Goal: Task Accomplishment & Management: Manage account settings

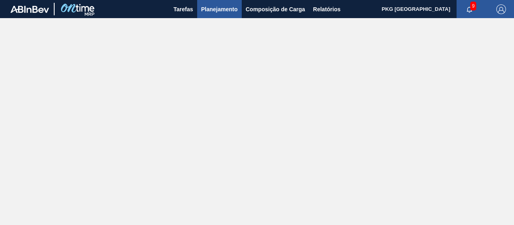
click at [235, 8] on font "Planejamento" at bounding box center [219, 9] width 37 height 6
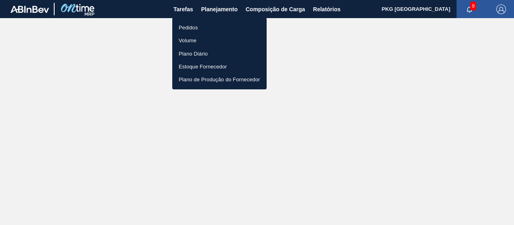
click at [224, 31] on li "Pedidos" at bounding box center [219, 27] width 94 height 13
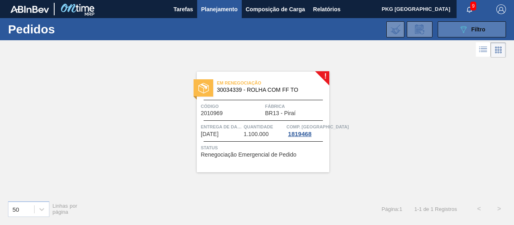
click at [443, 26] on button "089F7B8B-B2A5-4AFE-B5C0-19BA573D28AC Filtro" at bounding box center [472, 29] width 68 height 16
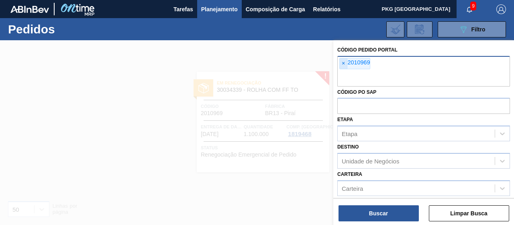
click at [345, 65] on font "×" at bounding box center [343, 63] width 3 height 6
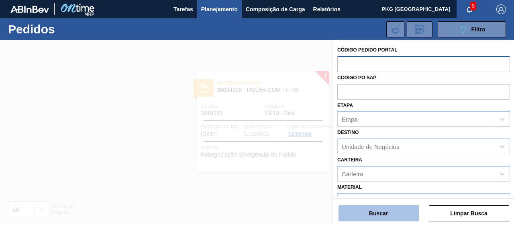
click at [383, 211] on font "Buscar" at bounding box center [378, 213] width 19 height 6
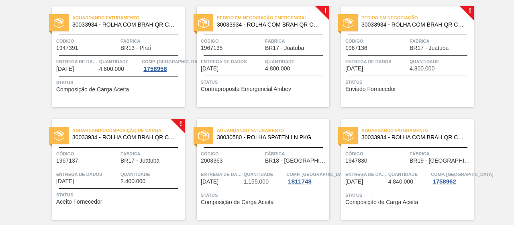
scroll to position [180, 0]
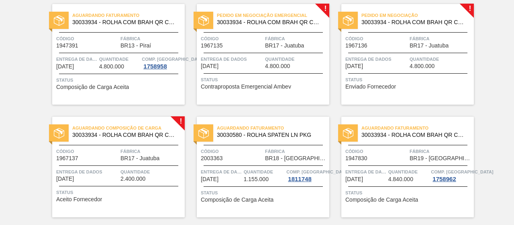
click at [229, 49] on div "Pedido em Negociação Emergencial 30033934 - ROLHA COM BRAH QR CODE 021CX105 Cód…" at bounding box center [263, 54] width 133 height 100
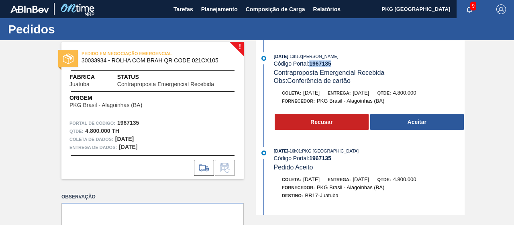
drag, startPoint x: 335, startPoint y: 65, endPoint x: 312, endPoint y: 66, distance: 22.9
click at [312, 66] on div "Código Portal: 1967135" at bounding box center [369, 63] width 191 height 6
copy font "1967135"
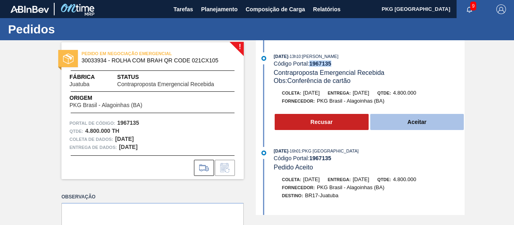
click at [400, 116] on button "Aceitar" at bounding box center [417, 122] width 94 height 16
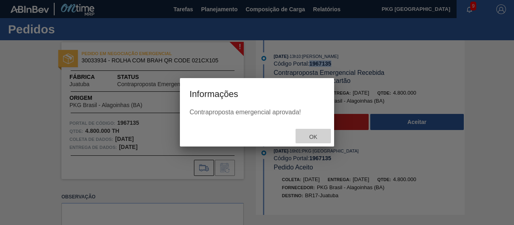
click at [314, 135] on font "OK" at bounding box center [313, 136] width 8 height 6
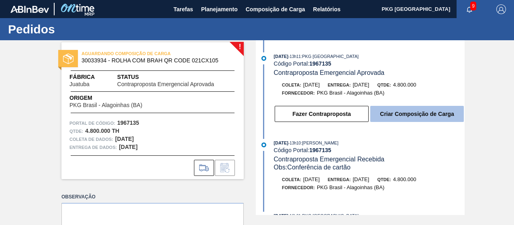
click at [421, 113] on font "Criar Composição de Carga" at bounding box center [417, 113] width 74 height 6
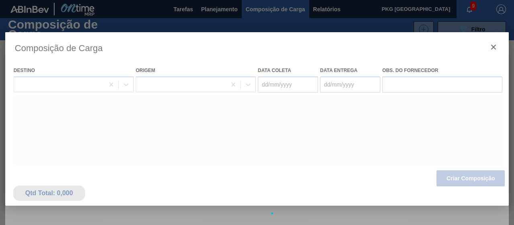
type coleta "[DATE]"
type entrega "[DATE]"
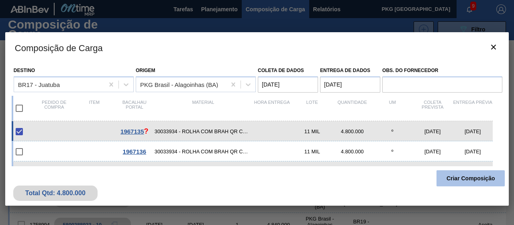
click at [457, 175] on font "Criar Composição" at bounding box center [471, 178] width 49 height 6
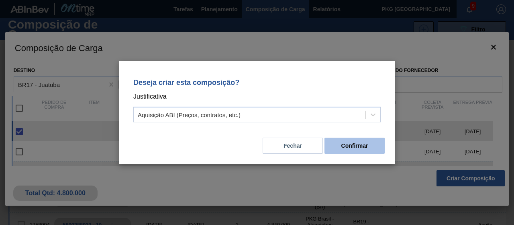
click at [358, 145] on font "Confirmar" at bounding box center [355, 145] width 27 height 6
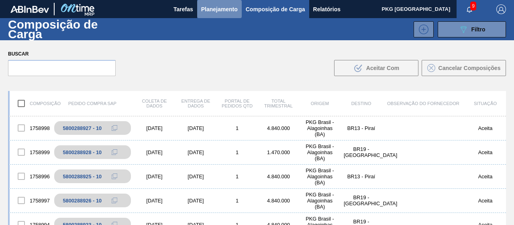
click at [230, 10] on font "Planejamento" at bounding box center [219, 9] width 37 height 6
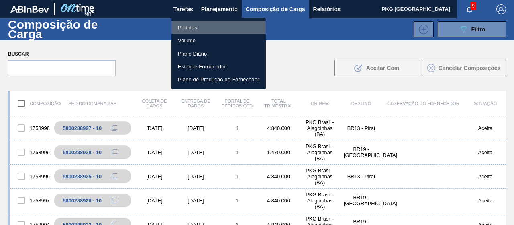
click at [201, 28] on li "Pedidos" at bounding box center [219, 27] width 94 height 13
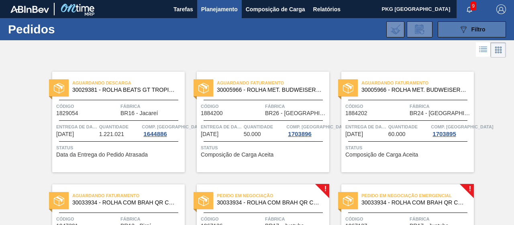
click at [440, 29] on button "089F7B8B-B2A5-4AFE-B5C0-19BA573D28AC Filtro" at bounding box center [472, 29] width 68 height 16
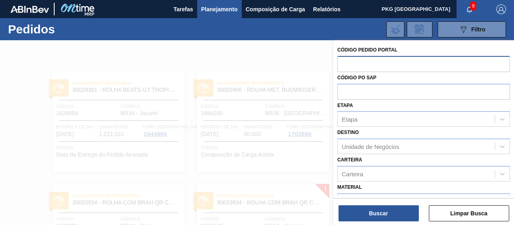
click at [374, 61] on input "text" at bounding box center [424, 63] width 173 height 15
paste input "1967135"
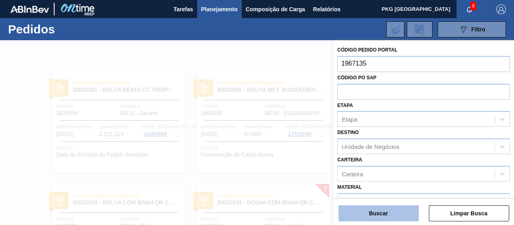
type input "1967135"
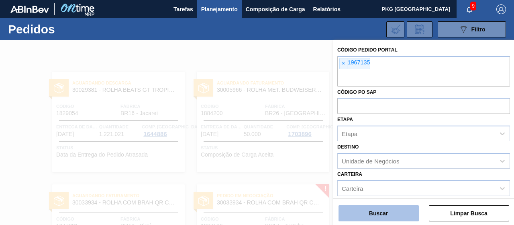
click at [369, 215] on font "Buscar" at bounding box center [378, 213] width 19 height 6
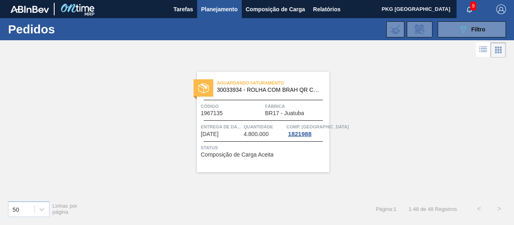
click at [258, 130] on span "Quantidade" at bounding box center [264, 127] width 41 height 8
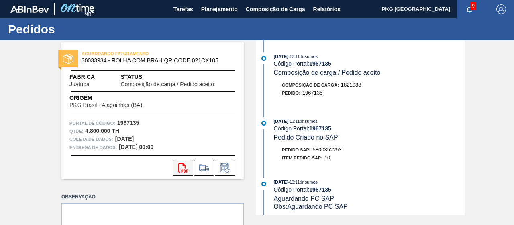
click at [186, 166] on icon "svg{fill:#ff0000}" at bounding box center [183, 168] width 10 height 10
click at [228, 10] on font "Planejamento" at bounding box center [219, 9] width 37 height 6
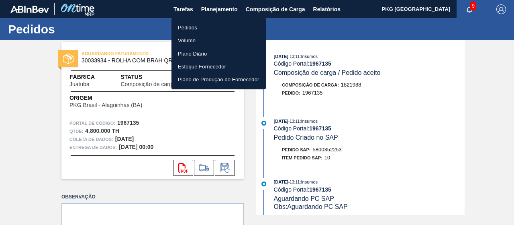
click at [221, 28] on li "Pedidos" at bounding box center [219, 27] width 94 height 13
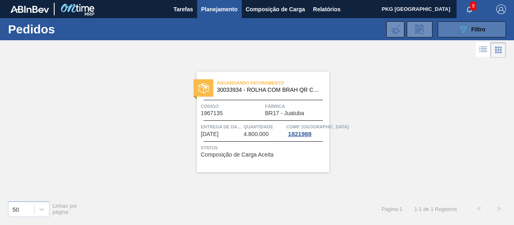
click at [440, 32] on button "089F7B8B-B2A5-4AFE-B5C0-19BA573D28AC Filtro" at bounding box center [472, 29] width 68 height 16
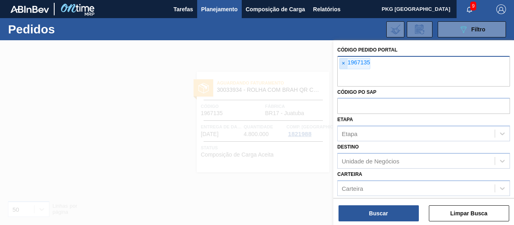
click at [344, 63] on font "×" at bounding box center [343, 63] width 3 height 6
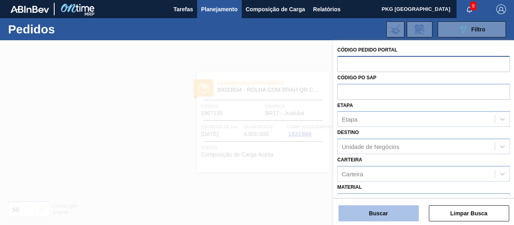
click at [396, 214] on button "Buscar" at bounding box center [379, 213] width 80 height 16
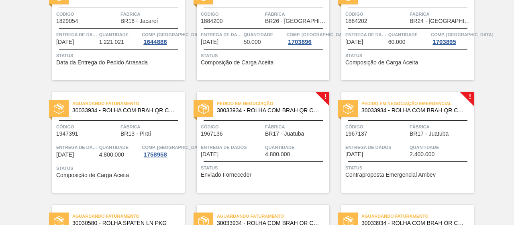
scroll to position [124, 0]
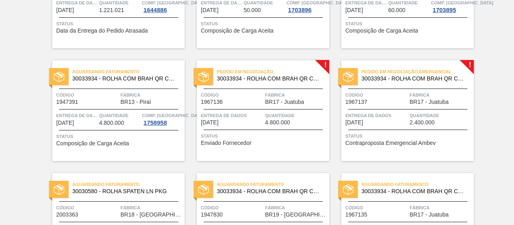
click at [231, 114] on font "Entrega de dados" at bounding box center [224, 115] width 46 height 5
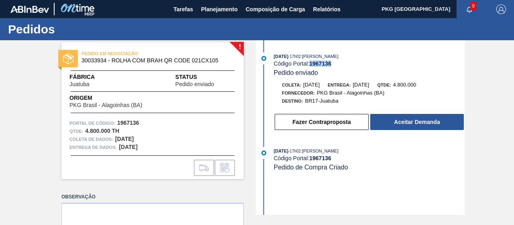
drag, startPoint x: 338, startPoint y: 64, endPoint x: 311, endPoint y: 63, distance: 26.2
click at [311, 63] on div "Código Portal: 1967136" at bounding box center [369, 63] width 191 height 6
copy font "1967136"
click at [311, 63] on font "1967136" at bounding box center [320, 63] width 22 height 6
click at [348, 67] on div "11/06/2025 - 17h02 : YASMIM FERREIRA DA SILVA Código Portal: 1967136 Pedido env…" at bounding box center [369, 64] width 191 height 25
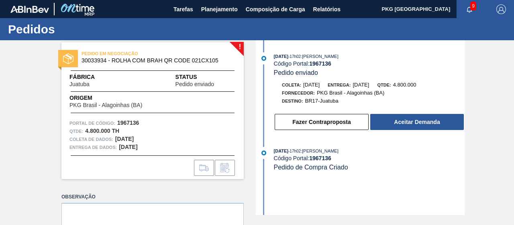
click at [329, 60] on div "11/06/2025 - 17h02 : YASMIM FERREIRA DA SILVA" at bounding box center [369, 56] width 191 height 8
drag, startPoint x: 332, startPoint y: 61, endPoint x: 311, endPoint y: 62, distance: 21.7
click at [311, 62] on div "Código Portal: 1967136" at bounding box center [369, 63] width 191 height 6
copy font "1967136"
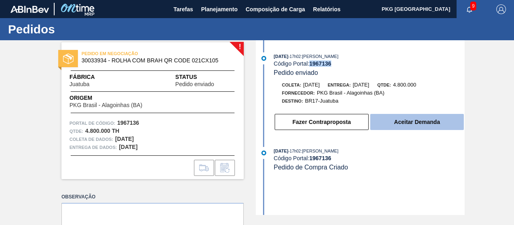
click at [395, 126] on button "Aceitar Demanda" at bounding box center [417, 122] width 94 height 16
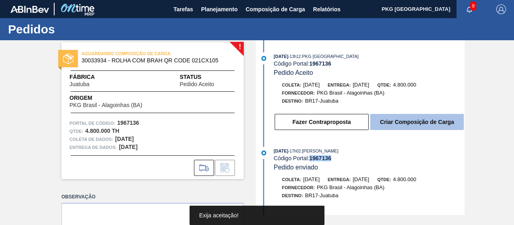
click at [404, 122] on font "Criar Composição de Carga" at bounding box center [417, 122] width 74 height 6
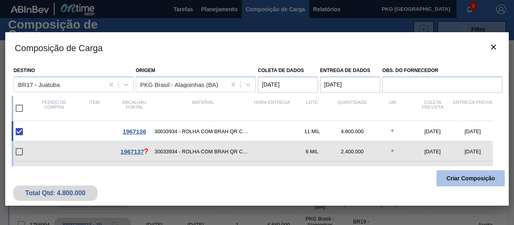
click at [456, 179] on font "Criar Composição" at bounding box center [471, 178] width 49 height 6
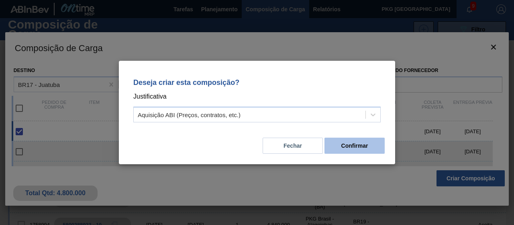
click at [351, 141] on button "Confirmar" at bounding box center [355, 145] width 60 height 16
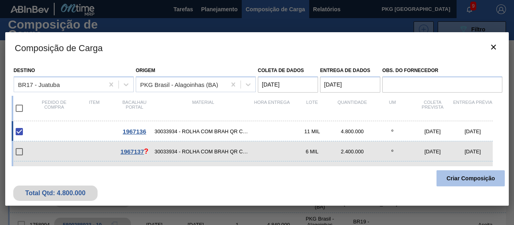
click at [458, 180] on font "Criar Composição" at bounding box center [471, 178] width 49 height 6
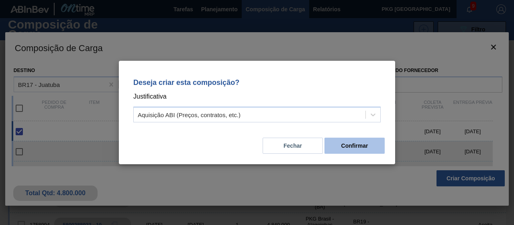
click at [372, 146] on button "Confirmar" at bounding box center [355, 145] width 60 height 16
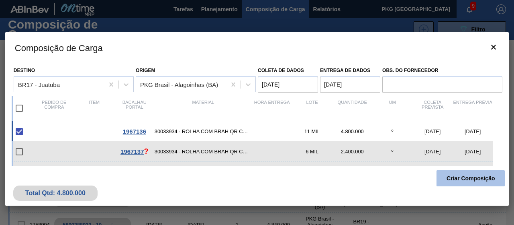
click at [461, 172] on button "Criar Composição" at bounding box center [471, 178] width 68 height 16
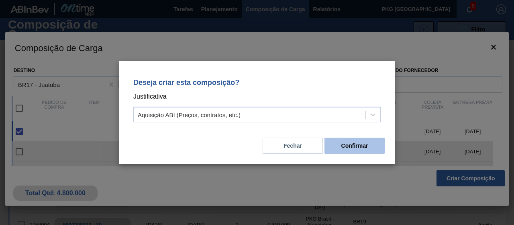
click at [368, 143] on font "Confirmar" at bounding box center [355, 145] width 27 height 6
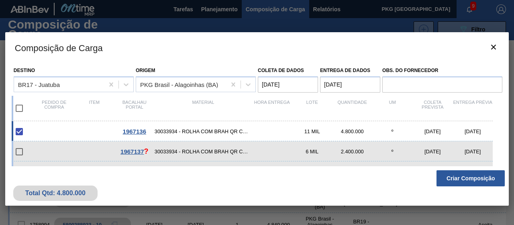
click at [205, 127] on div "1967136 30033934 - ROLHA COM BRAH QR CODE 021CX105 11 MIL 4.800.000 º 11/07/202…" at bounding box center [252, 131] width 481 height 20
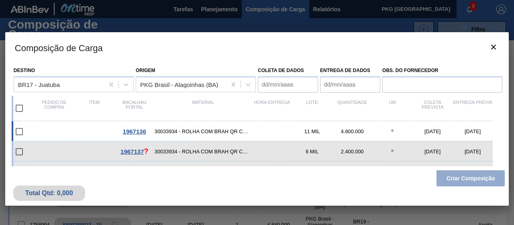
click at [22, 133] on input "checkbox" at bounding box center [19, 131] width 17 height 17
click at [18, 128] on input "checkbox" at bounding box center [19, 131] width 17 height 17
click at [17, 131] on input "checkbox" at bounding box center [19, 131] width 17 height 17
click at [19, 129] on input "checkbox" at bounding box center [19, 131] width 17 height 17
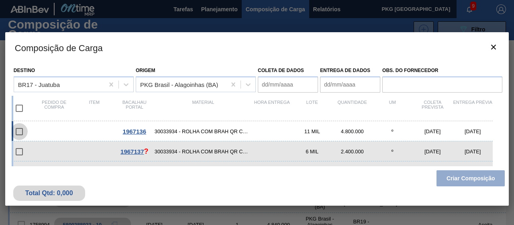
click at [19, 129] on input "checkbox" at bounding box center [19, 131] width 17 height 17
checkbox input "false"
click at [497, 49] on icon "botão de ícone" at bounding box center [494, 47] width 10 height 10
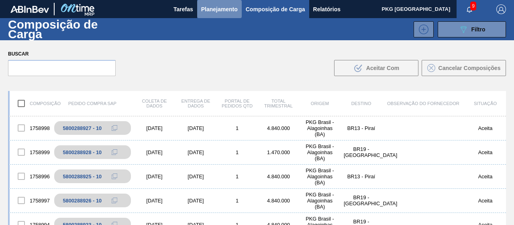
click at [211, 10] on font "Planejamento" at bounding box center [219, 9] width 37 height 6
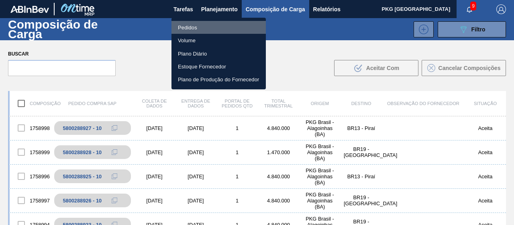
click at [214, 29] on li "Pedidos" at bounding box center [219, 27] width 94 height 13
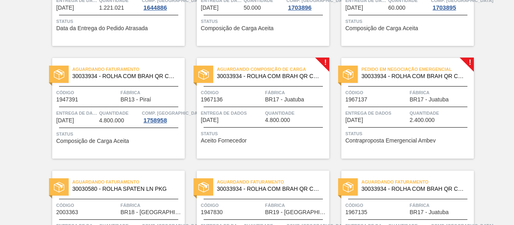
scroll to position [131, 0]
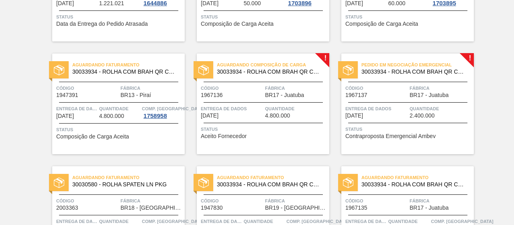
click at [255, 96] on div "Código 1967136" at bounding box center [232, 91] width 62 height 14
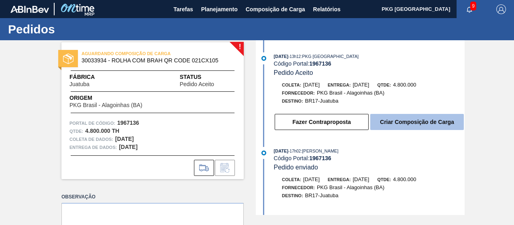
click at [385, 123] on font "Criar Composição de Carga" at bounding box center [417, 122] width 74 height 6
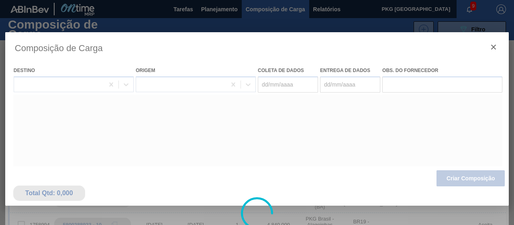
type coleta "[DATE]"
type entrega "[DATE]"
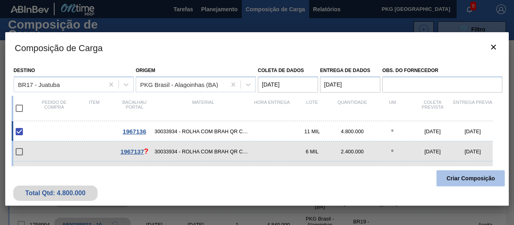
click at [440, 175] on button "Criar Composição" at bounding box center [471, 178] width 68 height 16
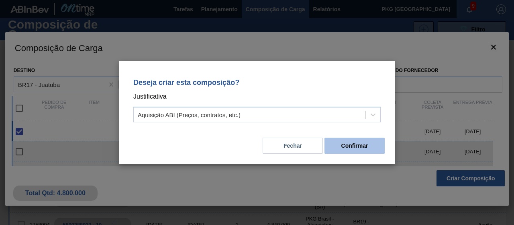
click at [353, 146] on font "Confirmar" at bounding box center [355, 145] width 27 height 6
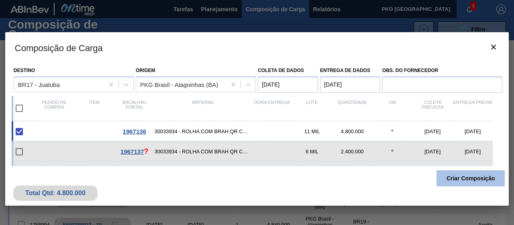
click at [448, 175] on font "Criar Composição" at bounding box center [471, 178] width 49 height 6
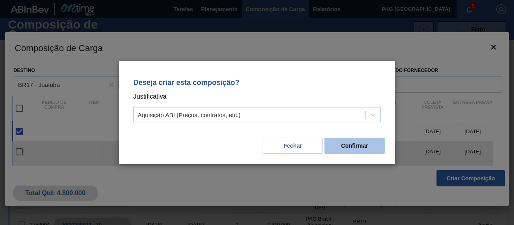
click at [365, 146] on font "Confirmar" at bounding box center [355, 145] width 27 height 6
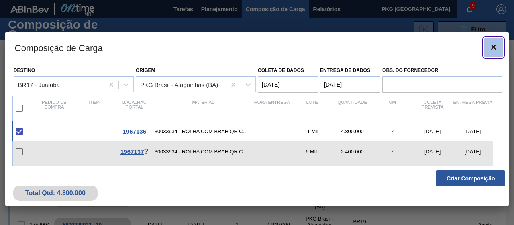
click at [492, 44] on icon "botão de ícone" at bounding box center [494, 47] width 10 height 10
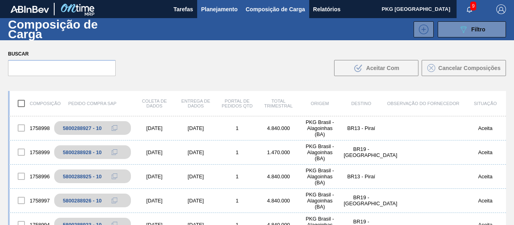
click at [223, 8] on font "Planejamento" at bounding box center [219, 9] width 37 height 6
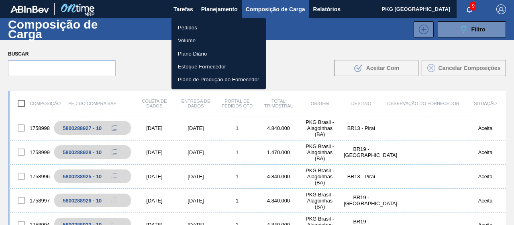
click at [219, 31] on li "Pedidos" at bounding box center [219, 27] width 94 height 13
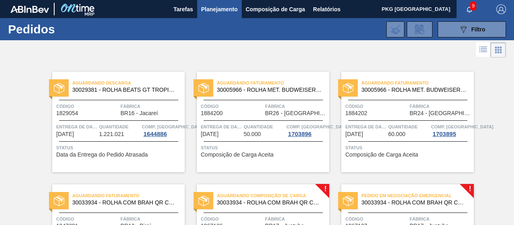
click at [395, 200] on font "30033934 - ROLHA COM BRAH QR CODE 021CX105" at bounding box center [430, 202] width 137 height 6
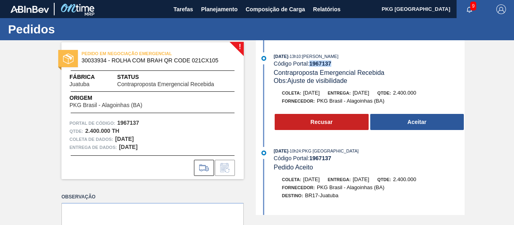
drag, startPoint x: 342, startPoint y: 63, endPoint x: 311, endPoint y: 64, distance: 30.1
click at [311, 64] on div "Código Portal: 1967137" at bounding box center [369, 63] width 191 height 6
copy font "1967137"
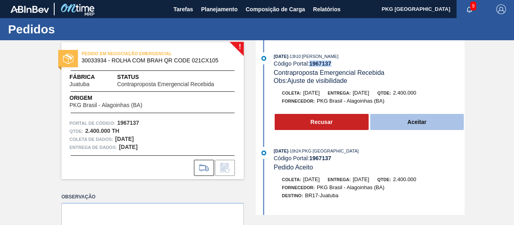
click at [418, 125] on font "Aceitar" at bounding box center [417, 122] width 19 height 6
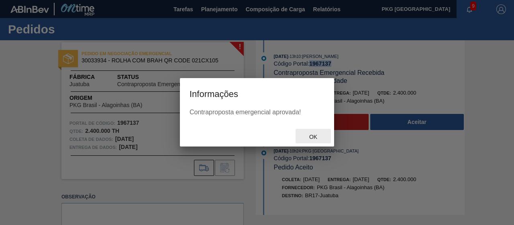
click at [312, 137] on font "OK" at bounding box center [313, 136] width 8 height 6
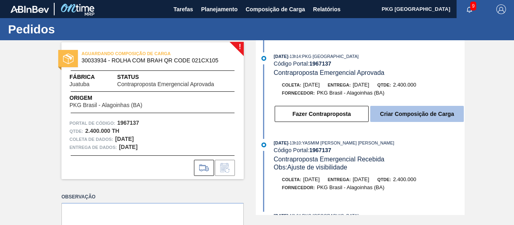
click at [421, 117] on font "Criar Composição de Carga" at bounding box center [417, 113] width 74 height 6
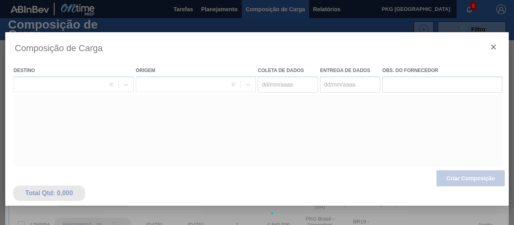
type coleta "[DATE]"
type entrega "[DATE]"
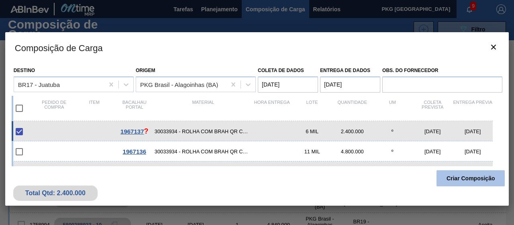
click at [458, 177] on font "Criar Composição" at bounding box center [471, 178] width 49 height 6
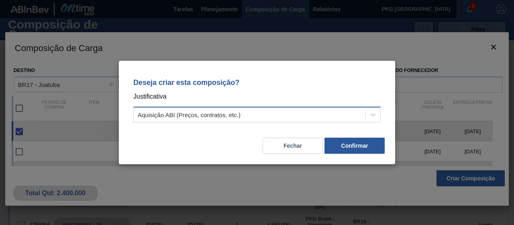
click at [301, 114] on div "Aquisição ABI (Preços, contratos, etc.)" at bounding box center [250, 115] width 232 height 12
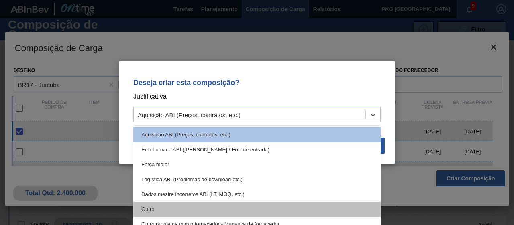
click at [281, 202] on div "Outro" at bounding box center [257, 208] width 248 height 15
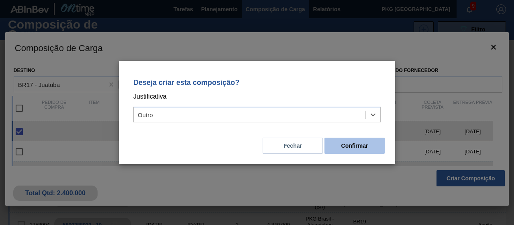
click at [358, 147] on font "Confirmar" at bounding box center [355, 145] width 27 height 6
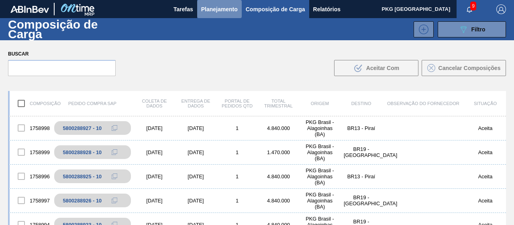
click at [227, 11] on font "Planejamento" at bounding box center [219, 9] width 37 height 6
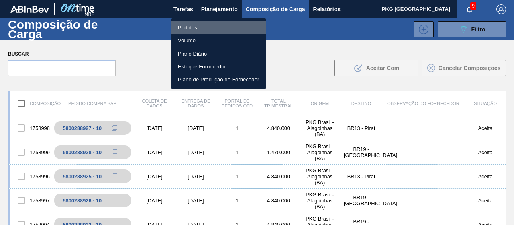
click at [226, 29] on li "Pedidos" at bounding box center [219, 27] width 94 height 13
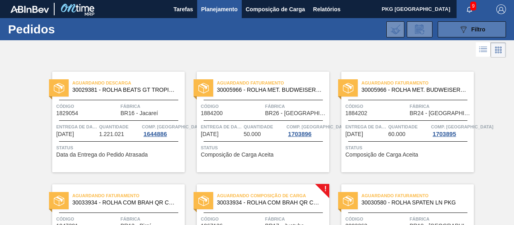
click at [442, 30] on button "089F7B8B-B2A5-4AFE-B5C0-19BA573D28AC Filtro" at bounding box center [472, 29] width 68 height 16
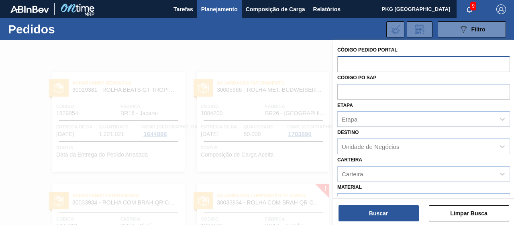
click at [410, 62] on input "text" at bounding box center [424, 63] width 173 height 15
paste input "1967137"
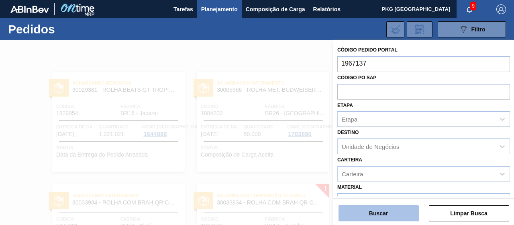
type input "1967137"
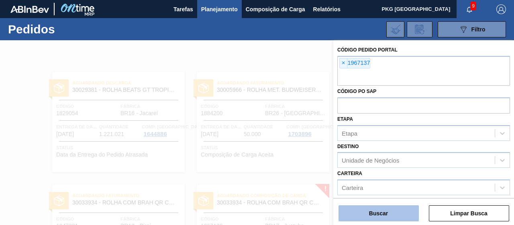
click at [356, 214] on button "Buscar" at bounding box center [379, 213] width 80 height 16
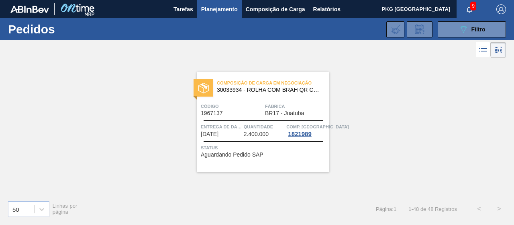
click at [288, 118] on div "Composição de Carga em Negociação 30033934 - ROLHA COM BRAH QR CODE 021CX105 Có…" at bounding box center [263, 122] width 133 height 100
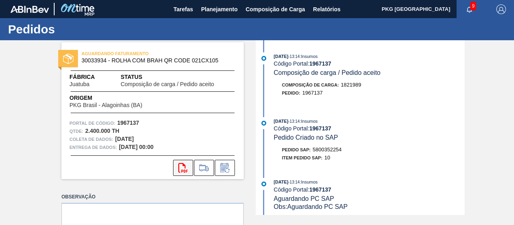
click at [182, 168] on icon "svg{fill:#ff0000}" at bounding box center [183, 168] width 10 height 10
click at [218, 8] on font "Planejamento" at bounding box center [219, 9] width 37 height 6
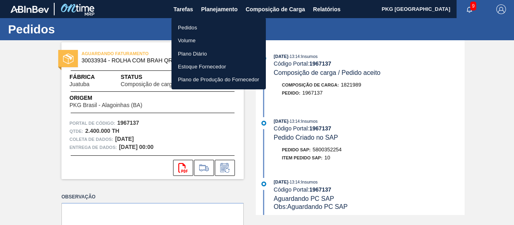
click at [217, 32] on li "Pedidos" at bounding box center [219, 27] width 94 height 13
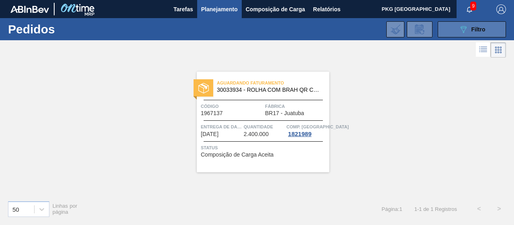
click at [444, 31] on button "089F7B8B-B2A5-4AFE-B5C0-19BA573D28AC Filtro" at bounding box center [472, 29] width 68 height 16
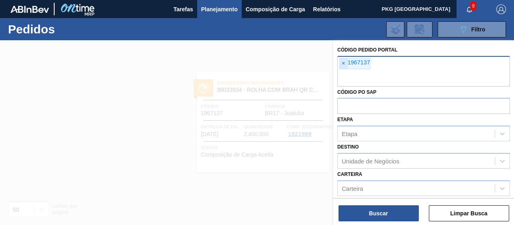
click at [340, 65] on span "×" at bounding box center [344, 63] width 8 height 10
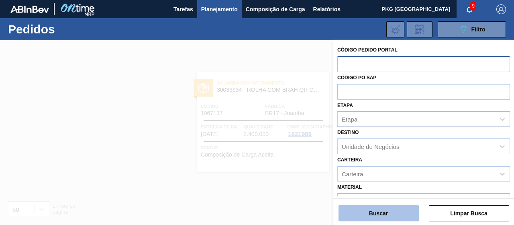
click at [378, 211] on font "Buscar" at bounding box center [378, 213] width 19 height 6
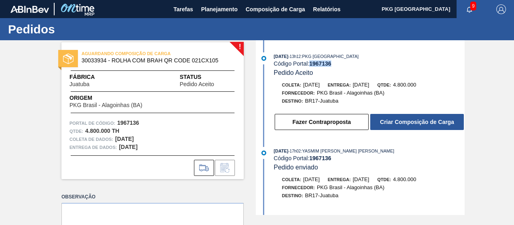
drag, startPoint x: 336, startPoint y: 62, endPoint x: 311, endPoint y: 63, distance: 24.5
click at [311, 63] on div "Código Portal: 1967136" at bounding box center [369, 63] width 191 height 6
copy font "1967136"
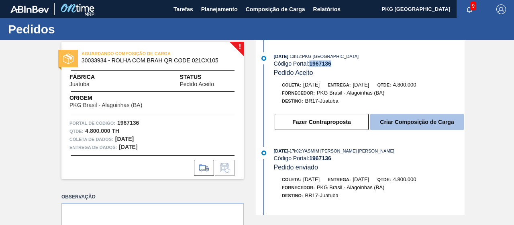
click at [403, 122] on font "Criar Composição de Carga" at bounding box center [417, 122] width 74 height 6
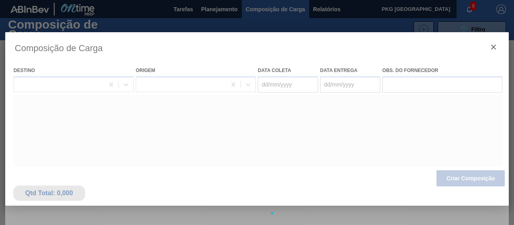
type coleta "11/07/2025"
type entrega "14/07/2025"
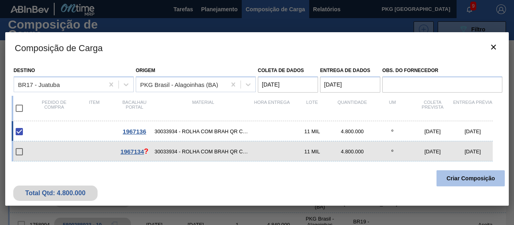
click at [474, 179] on font "Criar Composição" at bounding box center [471, 178] width 49 height 6
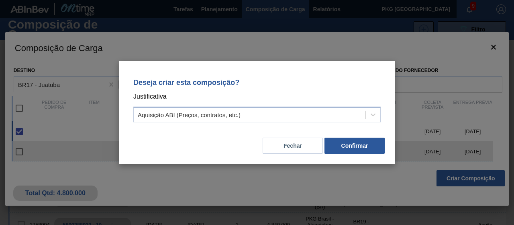
click at [349, 117] on div "Aquisição ABI (Preços, contratos, etc.)" at bounding box center [250, 115] width 232 height 12
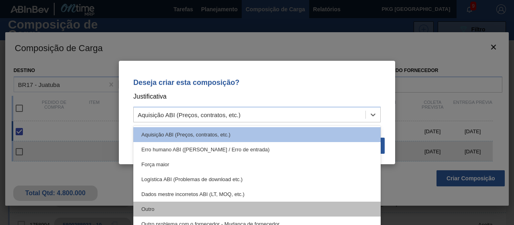
click at [273, 208] on div "Outro" at bounding box center [257, 208] width 248 height 15
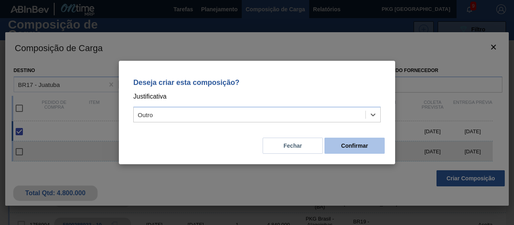
click at [343, 149] on button "Confirmar" at bounding box center [355, 145] width 60 height 16
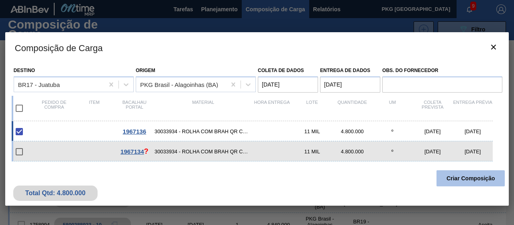
click at [458, 178] on font "Criar Composição" at bounding box center [471, 178] width 49 height 6
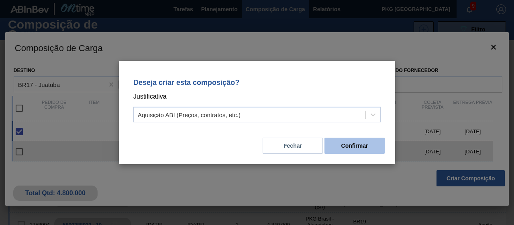
click at [373, 151] on button "Confirmar" at bounding box center [355, 145] width 60 height 16
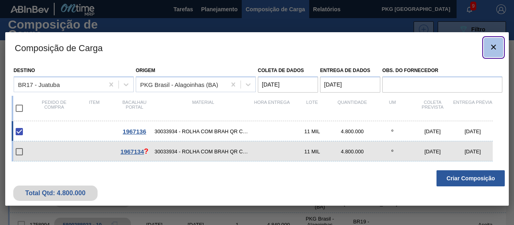
click at [495, 48] on icon "botão de ícone" at bounding box center [493, 47] width 5 height 5
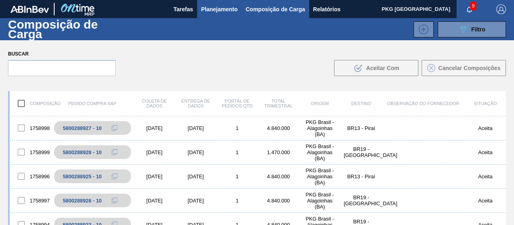
click at [215, 8] on font "Planejamento" at bounding box center [219, 9] width 37 height 6
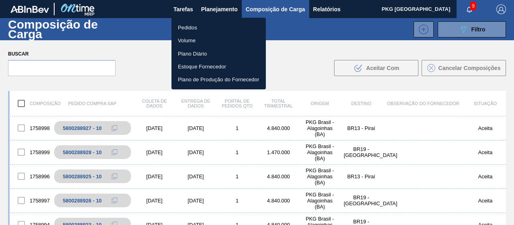
click at [211, 24] on li "Pedidos" at bounding box center [219, 27] width 94 height 13
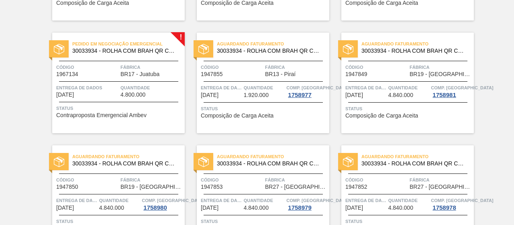
scroll to position [937, 0]
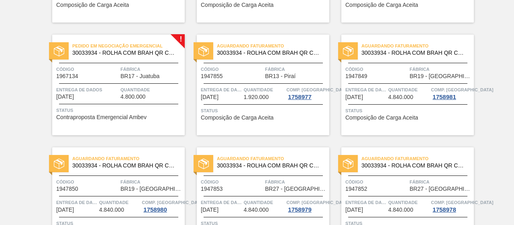
click at [102, 106] on span "Status" at bounding box center [119, 110] width 127 height 8
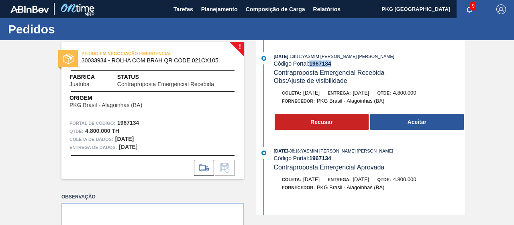
drag, startPoint x: 334, startPoint y: 64, endPoint x: 312, endPoint y: 63, distance: 22.5
click at [312, 63] on div "Código Portal: 1967134" at bounding box center [369, 63] width 191 height 6
copy font "1967134"
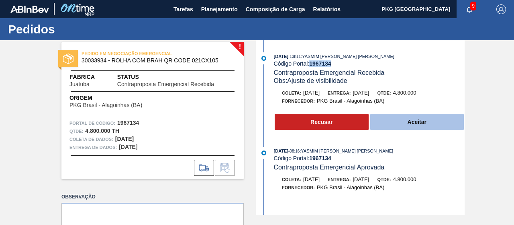
click at [391, 125] on button "Aceitar" at bounding box center [417, 122] width 94 height 16
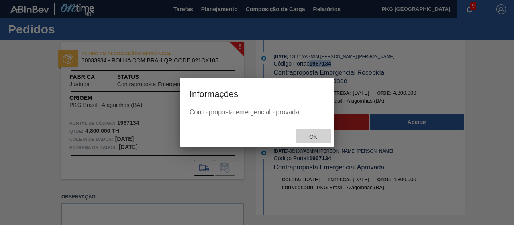
click at [316, 132] on div "OK" at bounding box center [313, 136] width 35 height 15
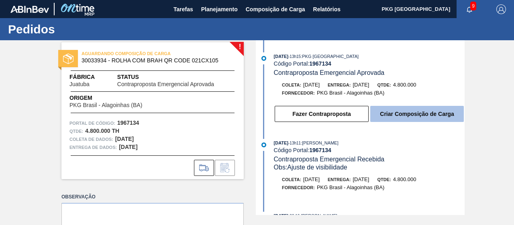
click at [415, 118] on button "Criar Composição de Carga" at bounding box center [417, 114] width 94 height 16
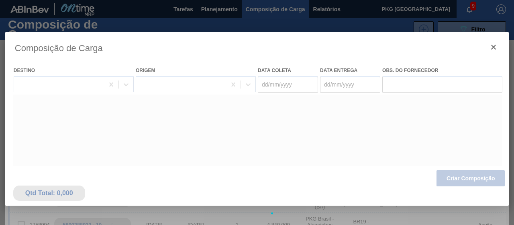
type coleta "[DATE]"
type entrega "[DATE]"
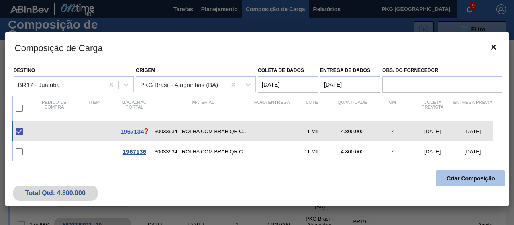
click at [458, 180] on font "Criar Composição" at bounding box center [471, 178] width 49 height 6
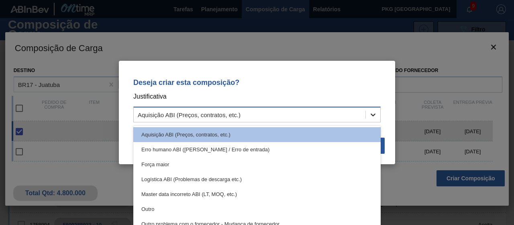
click at [372, 117] on icon at bounding box center [373, 114] width 8 height 8
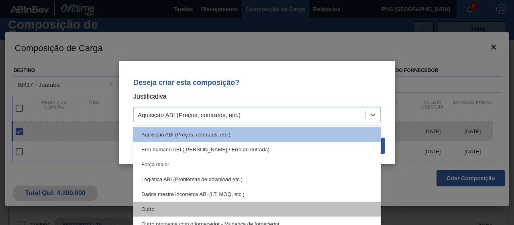
click at [291, 207] on div "Outro" at bounding box center [257, 208] width 248 height 15
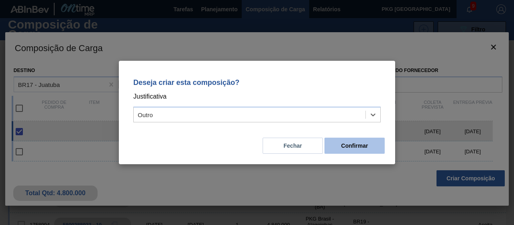
click at [359, 149] on button "Confirmar" at bounding box center [355, 145] width 60 height 16
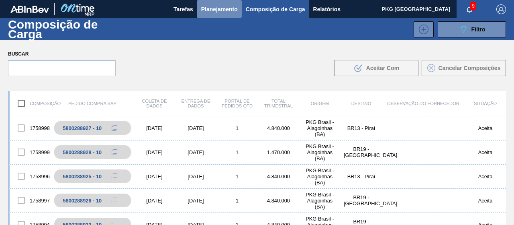
click at [223, 11] on font "Planejamento" at bounding box center [219, 9] width 37 height 6
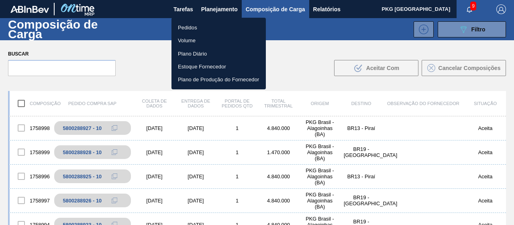
click at [220, 29] on li "Pedidos" at bounding box center [219, 27] width 94 height 13
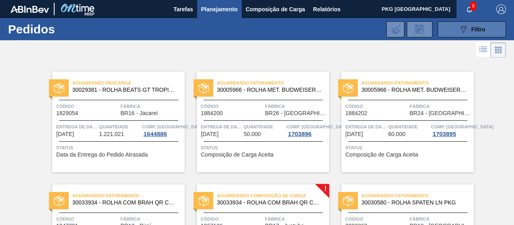
click at [446, 30] on button "089F7B8B-B2A5-4AFE-B5C0-19BA573D28AC Filtro" at bounding box center [472, 29] width 68 height 16
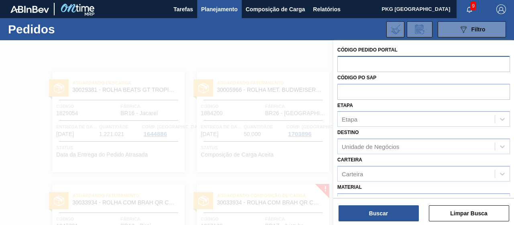
click at [362, 63] on input "text" at bounding box center [424, 63] width 173 height 15
paste input "1967134"
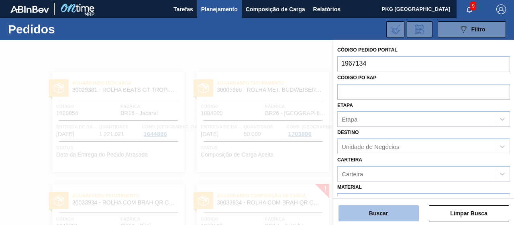
type input "1967134"
click at [358, 211] on button "Buscar" at bounding box center [379, 213] width 80 height 16
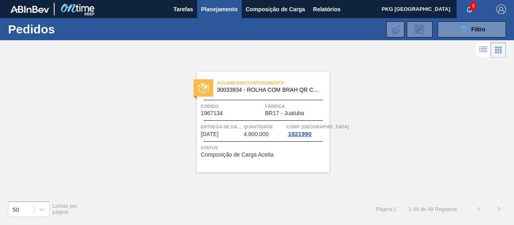
click at [232, 134] on div "Entrega de dados 30/09/2025" at bounding box center [221, 130] width 41 height 14
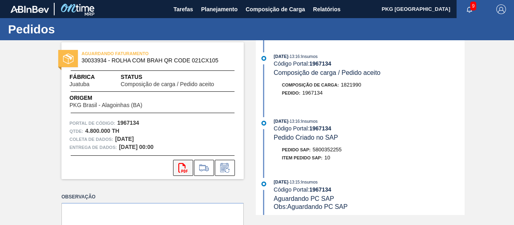
click at [182, 166] on icon "svg{fill:#ff0000}" at bounding box center [183, 168] width 10 height 10
click at [221, 10] on font "Planejamento" at bounding box center [219, 9] width 37 height 6
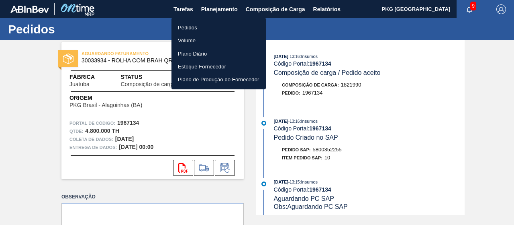
click at [211, 29] on li "Pedidos" at bounding box center [219, 27] width 94 height 13
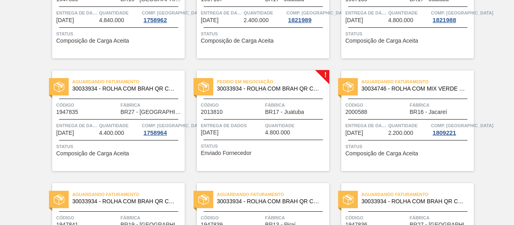
scroll to position [333, 0]
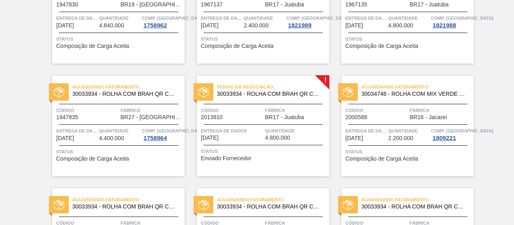
click at [226, 117] on div "Código 2013810" at bounding box center [232, 113] width 62 height 14
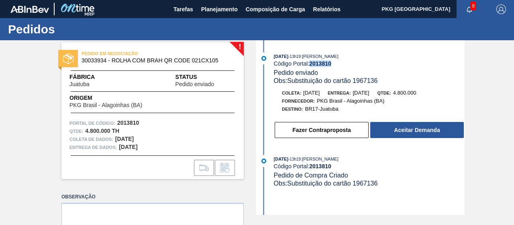
drag, startPoint x: 333, startPoint y: 62, endPoint x: 311, endPoint y: 64, distance: 22.2
click at [311, 64] on div "Código Portal: 2013810" at bounding box center [369, 63] width 191 height 6
copy font "2013810"
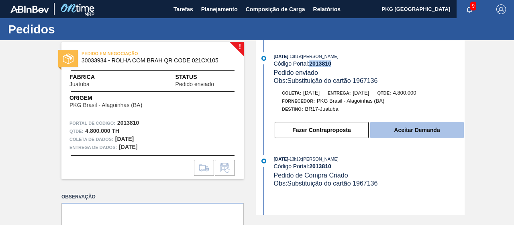
click at [453, 129] on button "Aceitar Demanda" at bounding box center [417, 130] width 94 height 16
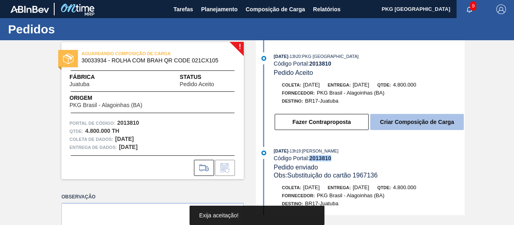
click at [428, 127] on button "Criar Composição de Carga" at bounding box center [417, 122] width 94 height 16
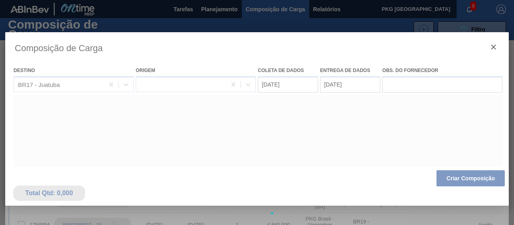
type coleta "01/09/2025"
type entrega "[DATE]"
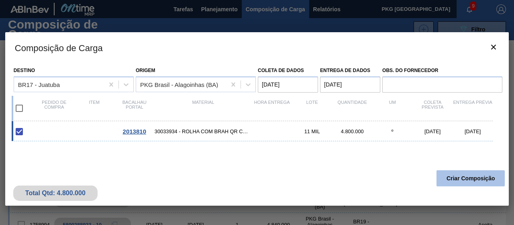
click at [473, 180] on font "Criar Composição" at bounding box center [471, 178] width 49 height 6
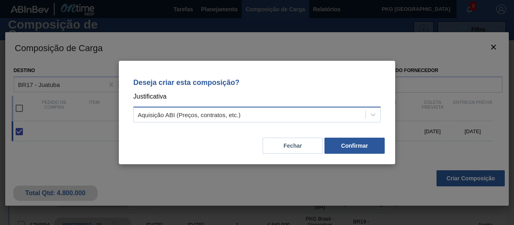
click at [337, 113] on div "Aquisição ABI (Preços, contratos, etc.)" at bounding box center [250, 115] width 232 height 12
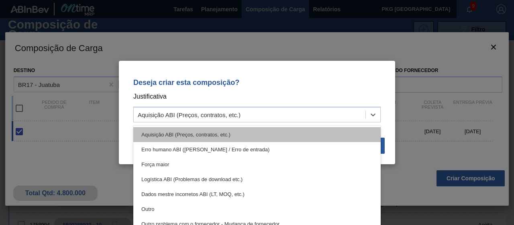
click at [317, 132] on div "Aquisição ABI (Preços, contratos, etc.)" at bounding box center [257, 134] width 248 height 15
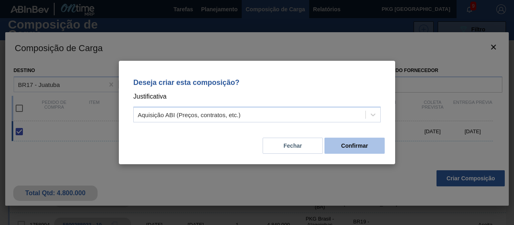
click at [352, 145] on font "Confirmar" at bounding box center [355, 145] width 27 height 6
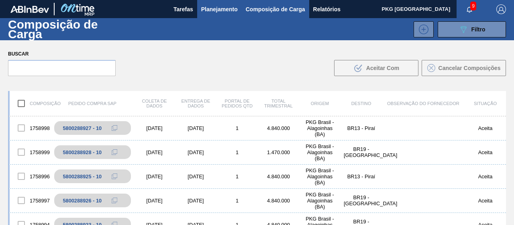
click at [217, 12] on font "Planejamento" at bounding box center [219, 9] width 37 height 6
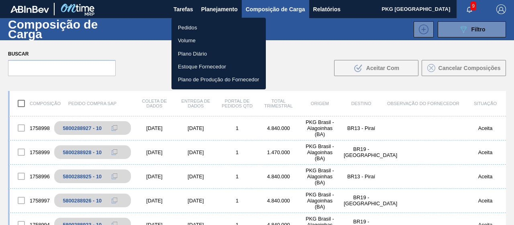
click at [217, 28] on li "Pedidos" at bounding box center [219, 27] width 94 height 13
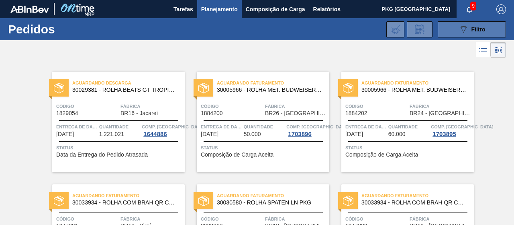
click at [446, 29] on button "089F7B8B-B2A5-4AFE-B5C0-19BA573D28AC Filtro" at bounding box center [472, 29] width 68 height 16
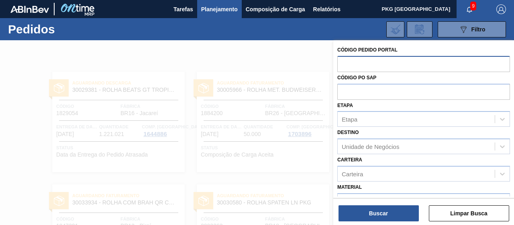
click at [391, 65] on input "text" at bounding box center [424, 63] width 173 height 15
paste input "2013810"
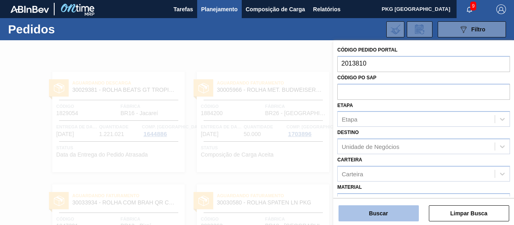
type input "2013810"
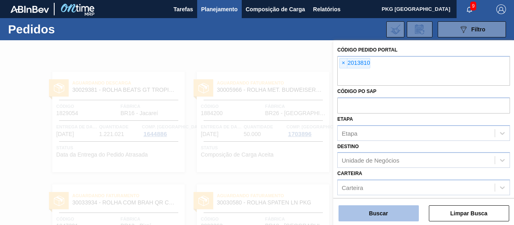
click at [364, 212] on button "Buscar" at bounding box center [379, 213] width 80 height 16
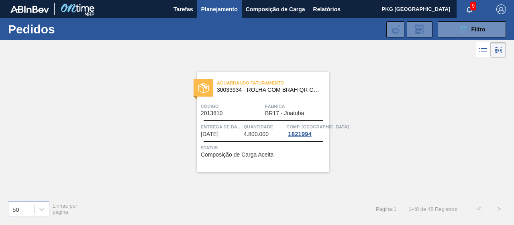
click at [260, 123] on span "Quantidade" at bounding box center [264, 127] width 41 height 8
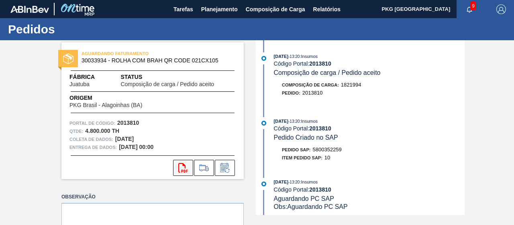
click at [182, 170] on icon at bounding box center [182, 168] width 9 height 10
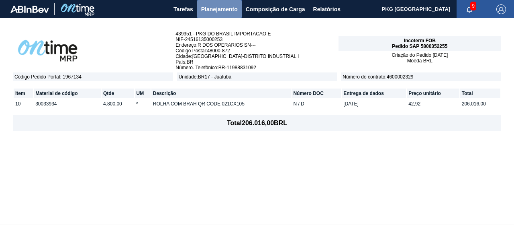
click at [210, 10] on font "Planejamento" at bounding box center [219, 9] width 37 height 6
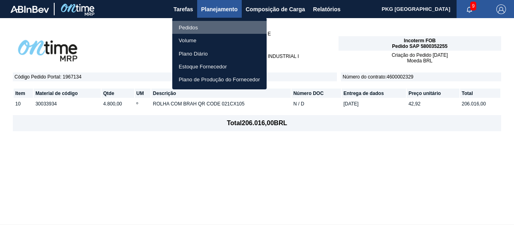
click at [211, 26] on li "Pedidos" at bounding box center [219, 27] width 94 height 13
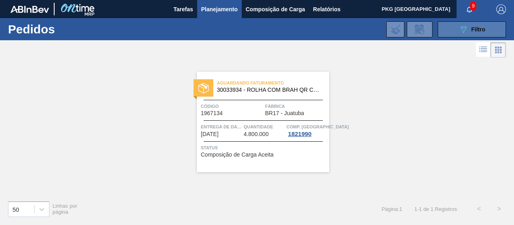
click at [444, 29] on button "089F7B8B-B2A5-4AFE-B5C0-19BA573D28AC Filtro" at bounding box center [472, 29] width 68 height 16
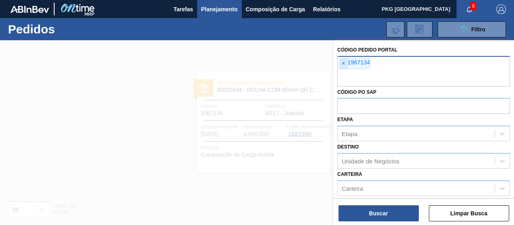
click at [344, 64] on font "×" at bounding box center [343, 63] width 3 height 6
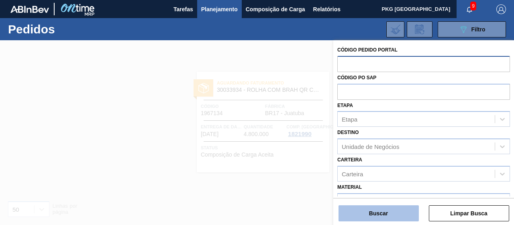
click at [389, 216] on button "Buscar" at bounding box center [379, 213] width 80 height 16
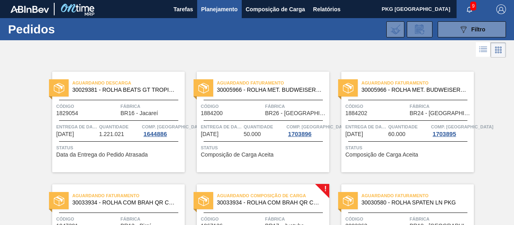
scroll to position [90, 0]
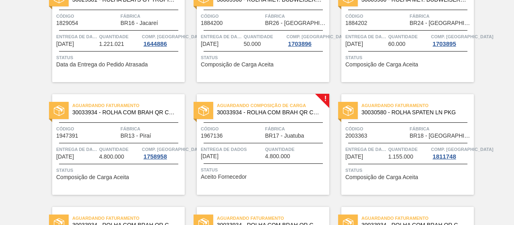
click at [262, 129] on span "Código" at bounding box center [232, 129] width 62 height 8
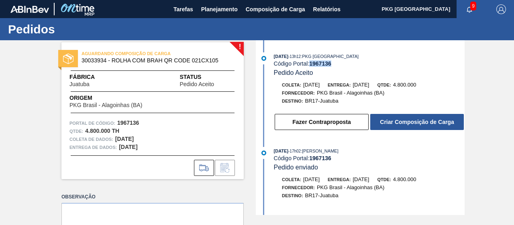
drag, startPoint x: 333, startPoint y: 62, endPoint x: 311, endPoint y: 63, distance: 22.5
click at [311, 63] on div "Código Portal: 1967136" at bounding box center [369, 63] width 191 height 6
copy font "1967136"
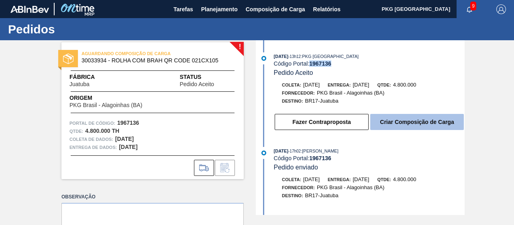
click at [385, 124] on font "Criar Composição de Carga" at bounding box center [417, 122] width 74 height 6
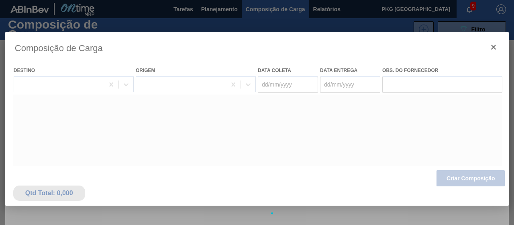
type coleta "[DATE]"
type entrega "[DATE]"
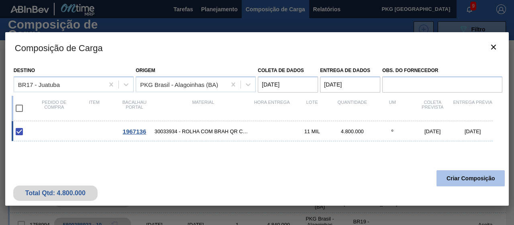
click at [454, 179] on font "Criar Composição" at bounding box center [471, 178] width 49 height 6
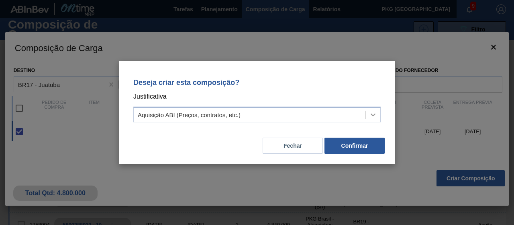
click at [372, 114] on icon at bounding box center [373, 114] width 8 height 8
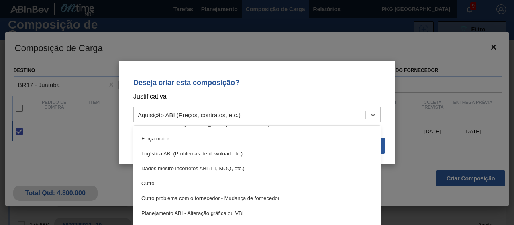
scroll to position [27, 0]
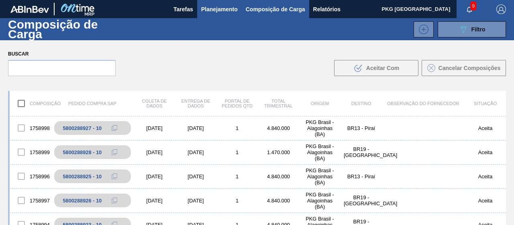
click at [212, 6] on font "Planejamento" at bounding box center [219, 9] width 37 height 6
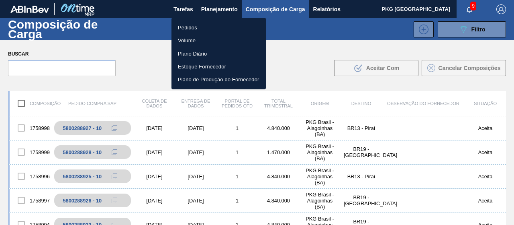
click at [210, 31] on li "Pedidos" at bounding box center [219, 27] width 94 height 13
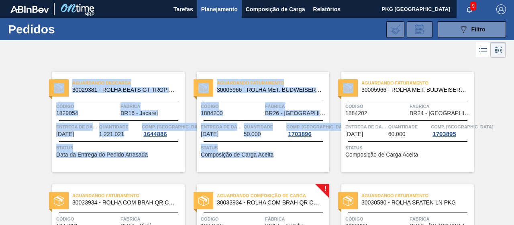
drag, startPoint x: 511, startPoint y: 23, endPoint x: 514, endPoint y: 64, distance: 41.5
click at [514, 64] on main "Tarefas Planejamento Composição de Carga Relatórios PKG Brasil 9 Marcar tudo co…" at bounding box center [257, 112] width 514 height 225
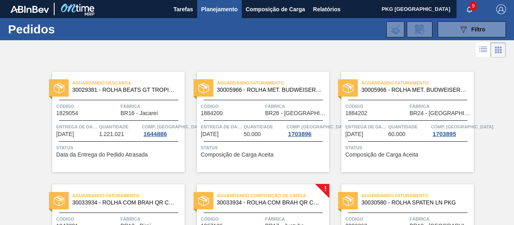
click at [337, 175] on div "Aguardando Faturamento 30030580 - ROLHA SPATEN LN PKG Código 2003363 Fábrica BR…" at bounding box center [401, 228] width 145 height 113
click at [291, 200] on font "30033934 - ROLHA COM BRAH QR CODE 021CX105" at bounding box center [285, 202] width 137 height 6
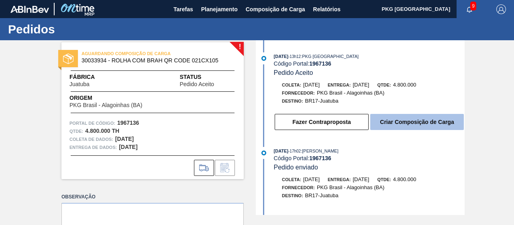
click at [388, 125] on font "Criar Composição de Carga" at bounding box center [417, 122] width 74 height 6
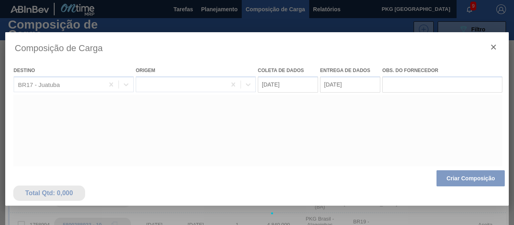
type coleta "[DATE]"
type entrega "[DATE]"
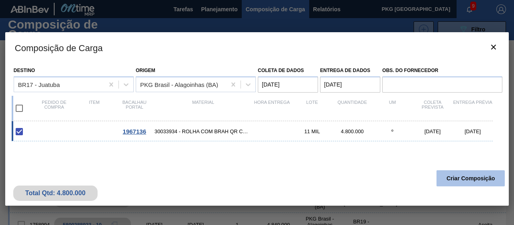
click at [446, 175] on button "Criar Composição" at bounding box center [471, 178] width 68 height 16
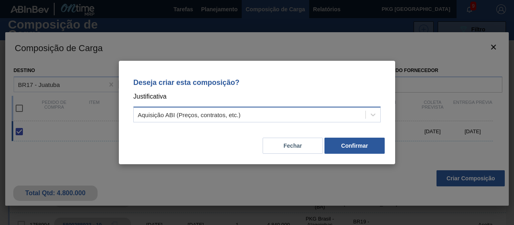
click at [334, 118] on div "Aquisição ABI (Preços, contratos, etc.)" at bounding box center [250, 115] width 232 height 12
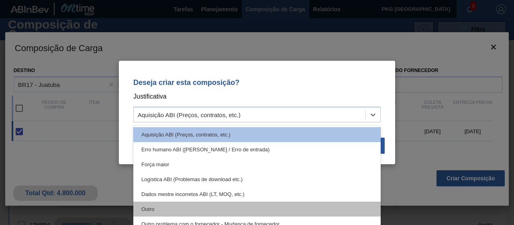
click at [319, 203] on div "Outro" at bounding box center [257, 208] width 248 height 15
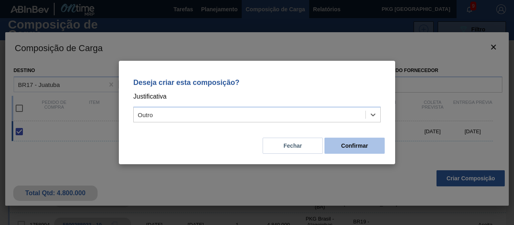
click at [368, 147] on button "Confirmar" at bounding box center [355, 145] width 60 height 16
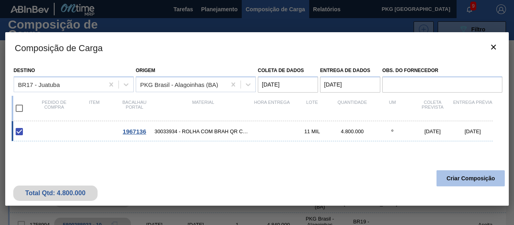
click at [473, 180] on font "Criar Composição" at bounding box center [471, 178] width 49 height 6
